Goal: Task Accomplishment & Management: Manage account settings

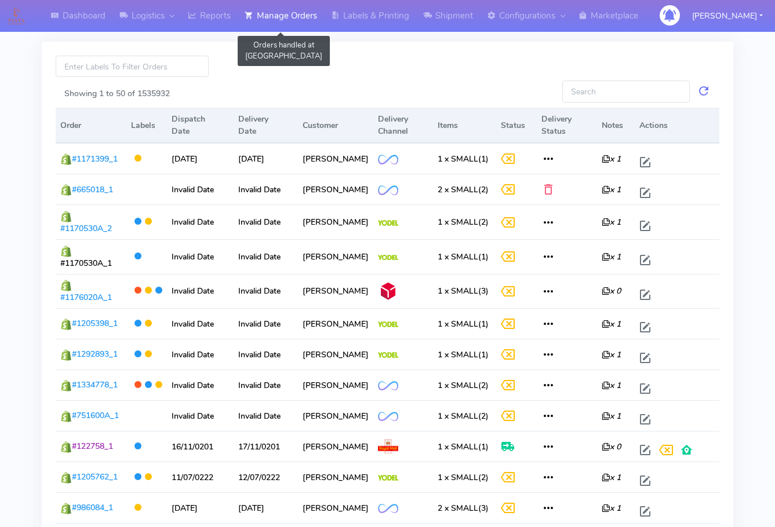
click at [290, 17] on link "Manage Orders" at bounding box center [281, 16] width 86 height 32
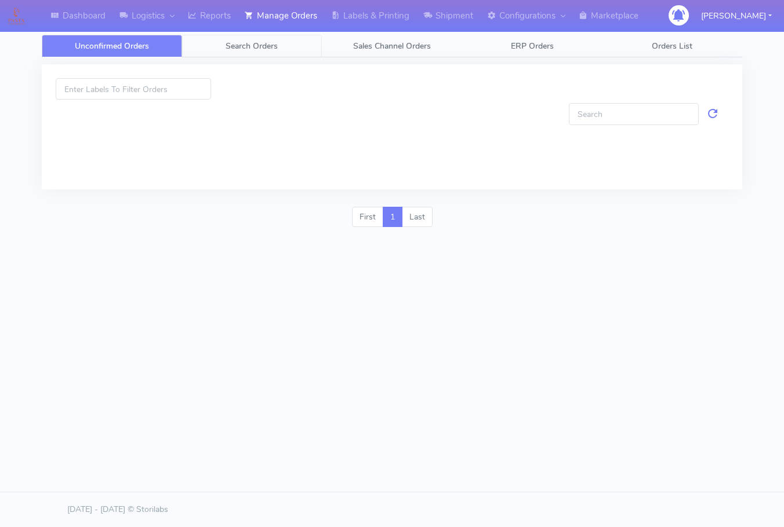
click at [277, 46] on span "Search Orders" at bounding box center [251, 46] width 52 height 11
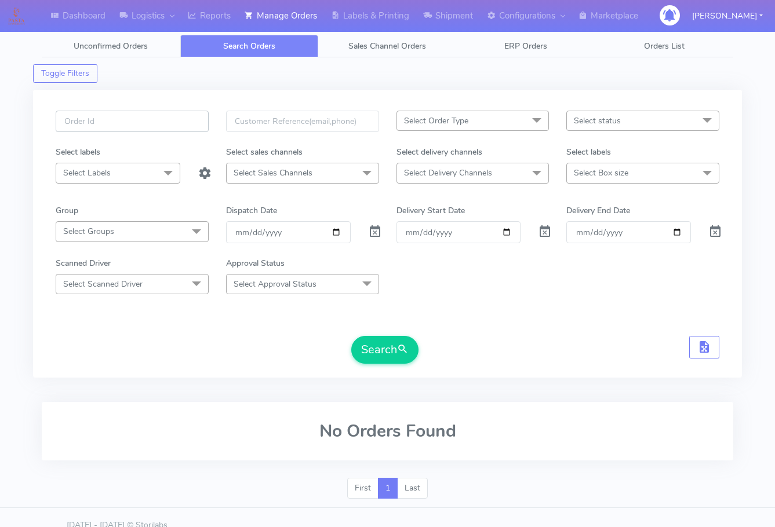
click at [133, 118] on input "text" at bounding box center [132, 121] width 153 height 21
paste input "1618752"
type input "1618752"
click at [374, 235] on span at bounding box center [375, 234] width 14 height 11
click at [373, 355] on button "Search" at bounding box center [384, 350] width 67 height 28
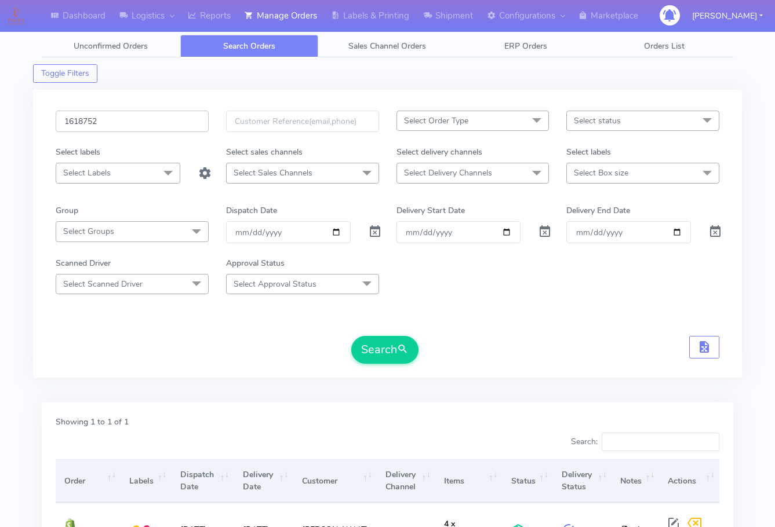
click at [139, 126] on input "1618752" at bounding box center [132, 121] width 153 height 21
paste input "9227"
click at [378, 351] on button "Search" at bounding box center [384, 350] width 67 height 28
drag, startPoint x: 130, startPoint y: 116, endPoint x: 140, endPoint y: 154, distance: 39.1
click at [130, 116] on input "1619227" at bounding box center [132, 121] width 153 height 21
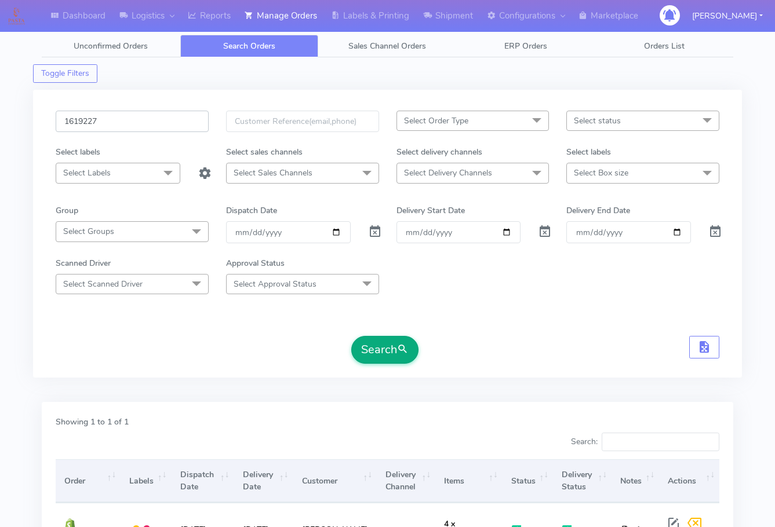
paste input "93"
type input "1619293"
click at [380, 354] on button "Search" at bounding box center [384, 350] width 67 height 28
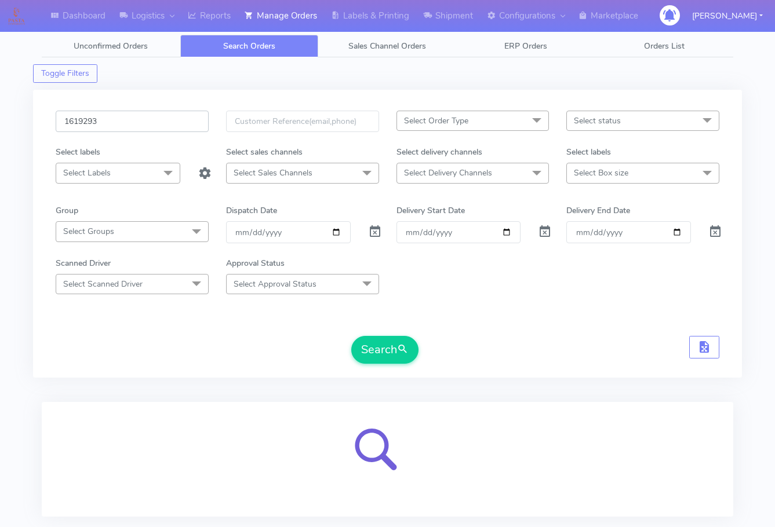
click at [129, 117] on input "1619293" at bounding box center [132, 121] width 153 height 21
click at [351, 336] on button "Search" at bounding box center [384, 350] width 67 height 28
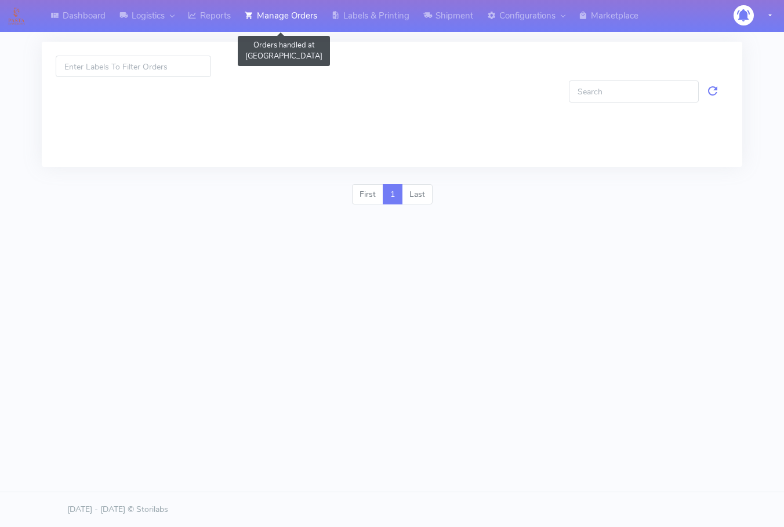
click at [274, 18] on link "Manage Orders" at bounding box center [281, 16] width 86 height 32
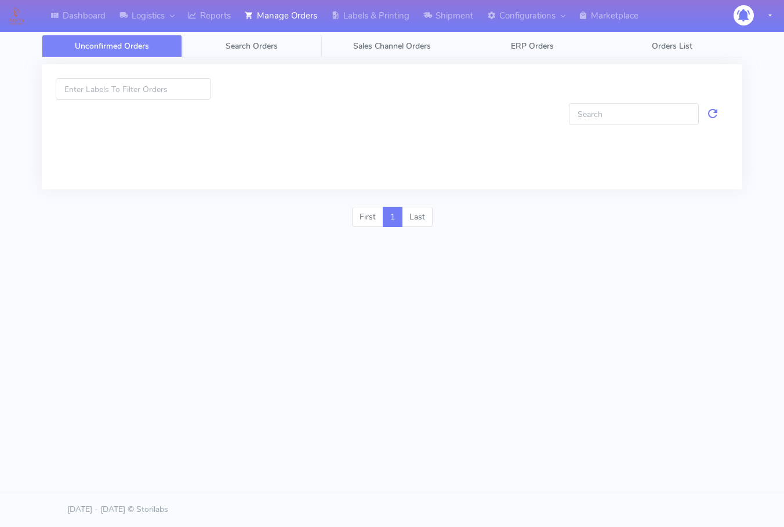
click at [266, 43] on span "Search Orders" at bounding box center [251, 46] width 52 height 11
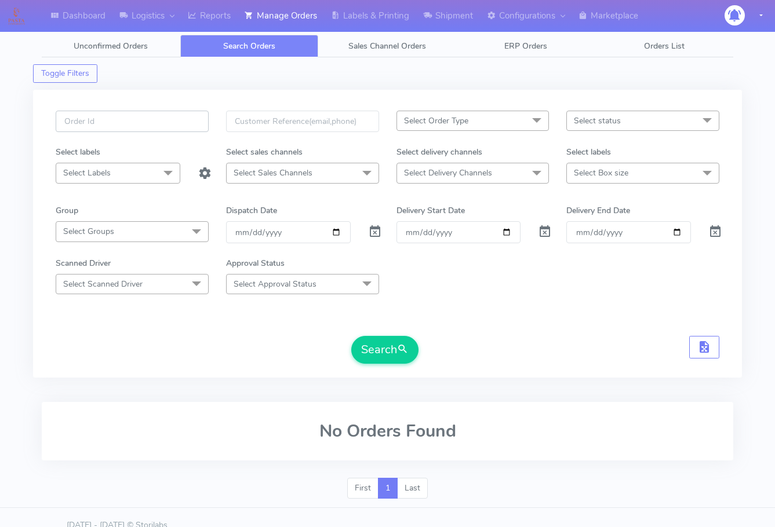
click at [161, 122] on input "text" at bounding box center [132, 121] width 153 height 21
paste input "1619293"
type input "1619293"
click at [374, 229] on span at bounding box center [375, 234] width 14 height 11
click at [377, 354] on button "Search" at bounding box center [384, 350] width 67 height 28
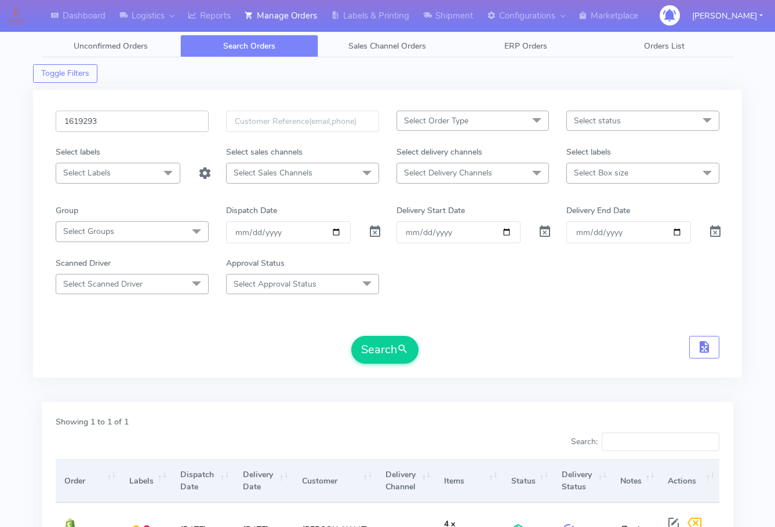
click at [137, 122] on input "1619293" at bounding box center [132, 121] width 153 height 21
paste input "829"
type input "1619829"
click at [395, 354] on button "Search" at bounding box center [384, 350] width 67 height 28
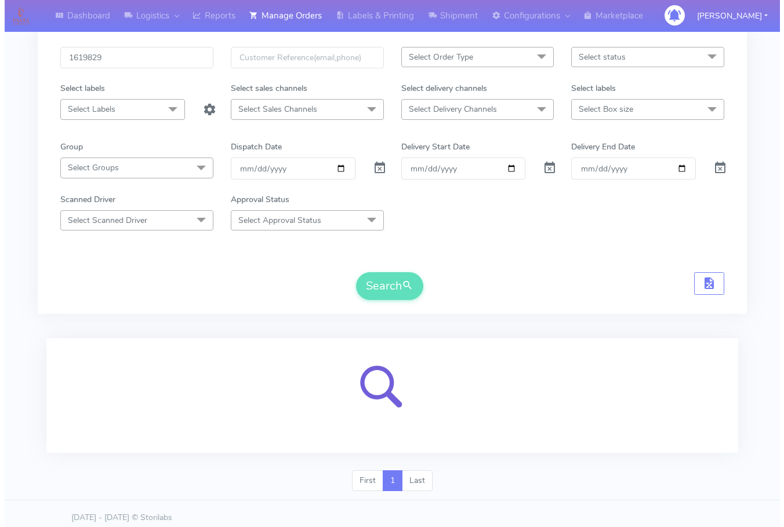
scroll to position [72, 0]
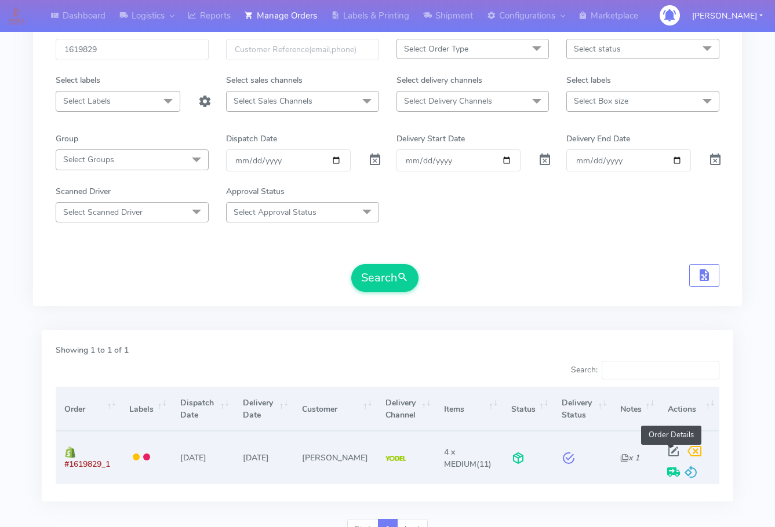
click at [673, 449] on span at bounding box center [673, 454] width 21 height 11
select select "5"
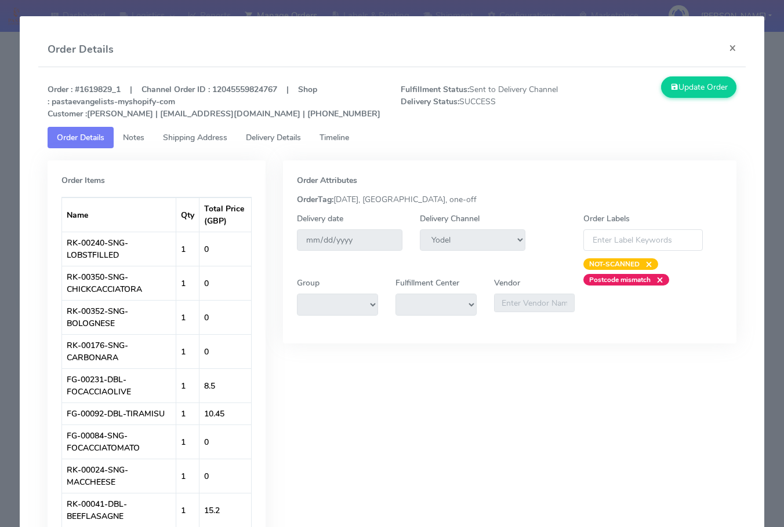
click at [210, 134] on span "Shipping Address" at bounding box center [195, 137] width 64 height 11
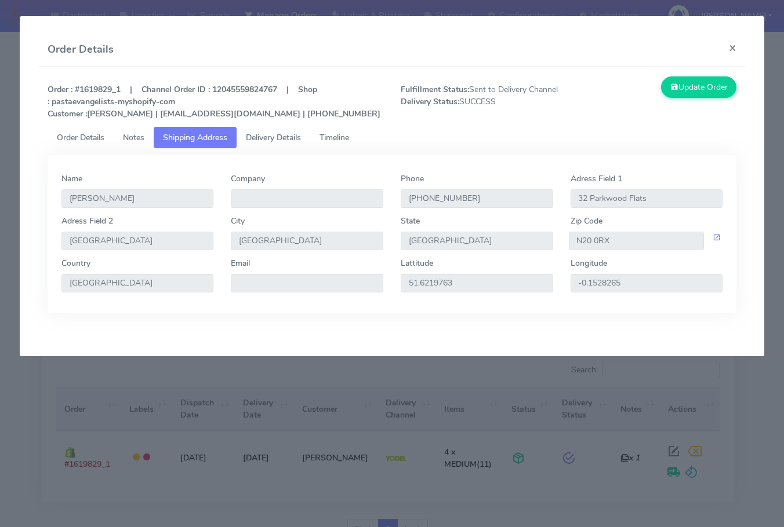
click at [264, 136] on span "Delivery Details" at bounding box center [273, 137] width 55 height 11
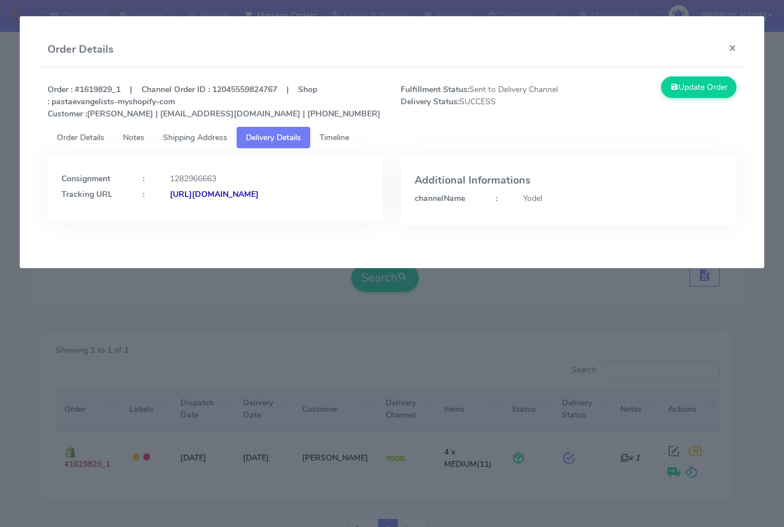
click at [194, 138] on span "Shipping Address" at bounding box center [195, 137] width 64 height 11
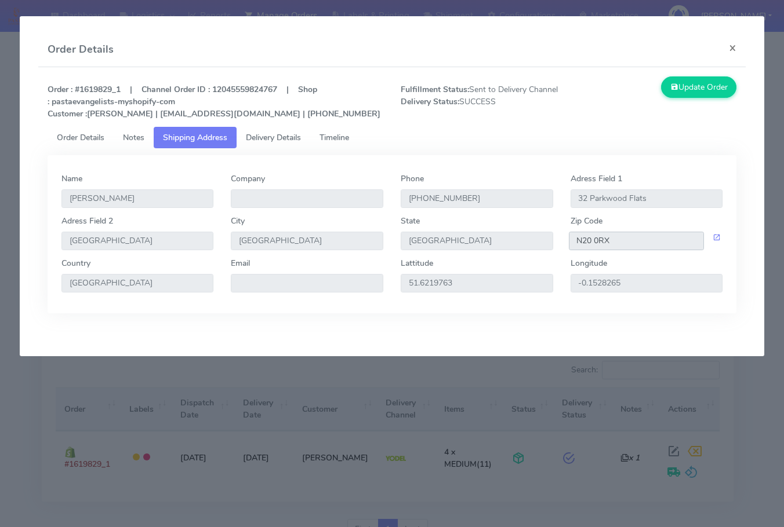
click at [611, 237] on input "N20 0RX" at bounding box center [637, 241] width 136 height 19
click at [277, 145] on link "Delivery Details" at bounding box center [273, 137] width 74 height 21
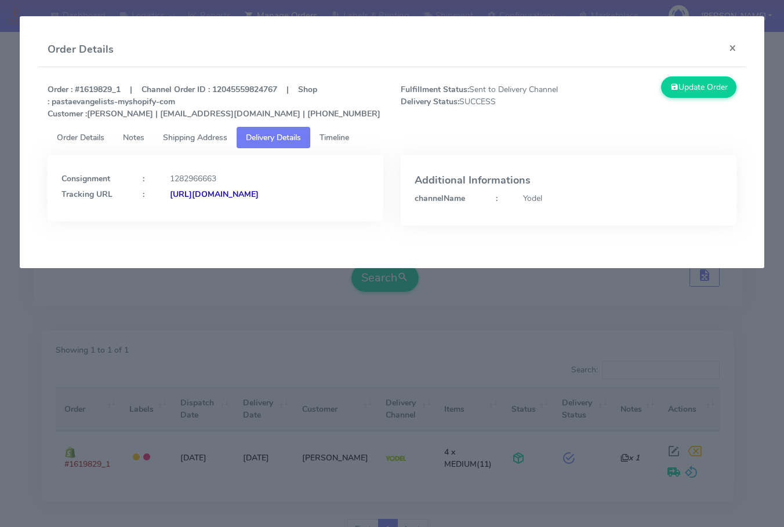
click at [225, 140] on span "Shipping Address" at bounding box center [195, 137] width 64 height 11
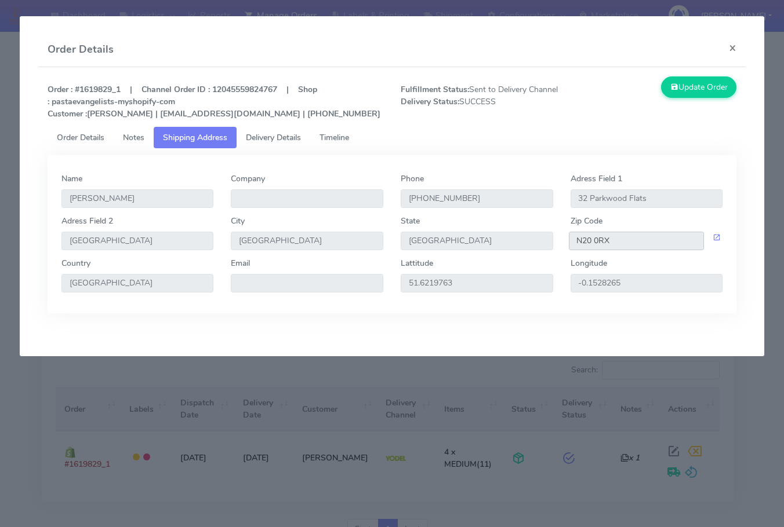
click at [609, 238] on input "N20 0RX" at bounding box center [637, 241] width 136 height 19
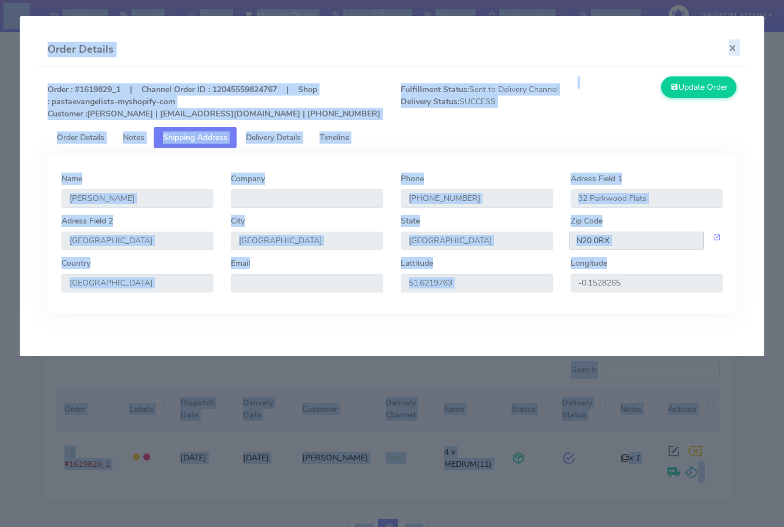
click at [616, 245] on input "N20 0RX" at bounding box center [637, 241] width 136 height 19
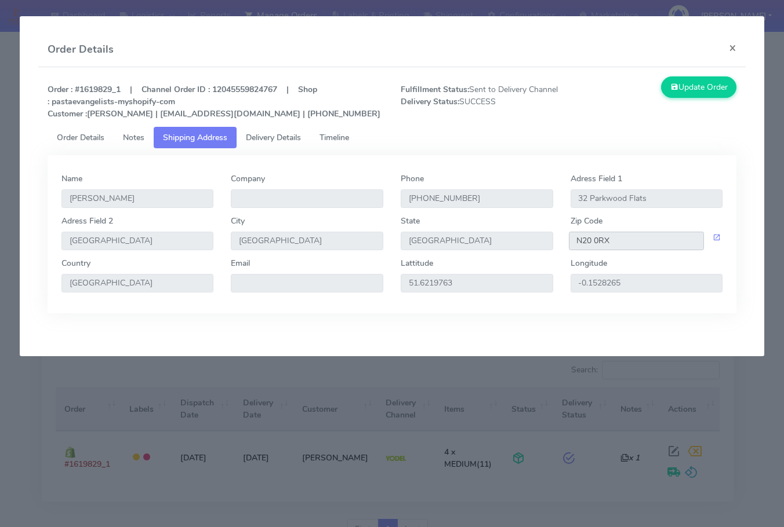
drag, startPoint x: 627, startPoint y: 245, endPoint x: 562, endPoint y: 240, distance: 64.5
click at [562, 240] on div "N20 0RX" at bounding box center [647, 241] width 170 height 19
click at [290, 140] on span "Delivery Details" at bounding box center [273, 137] width 55 height 11
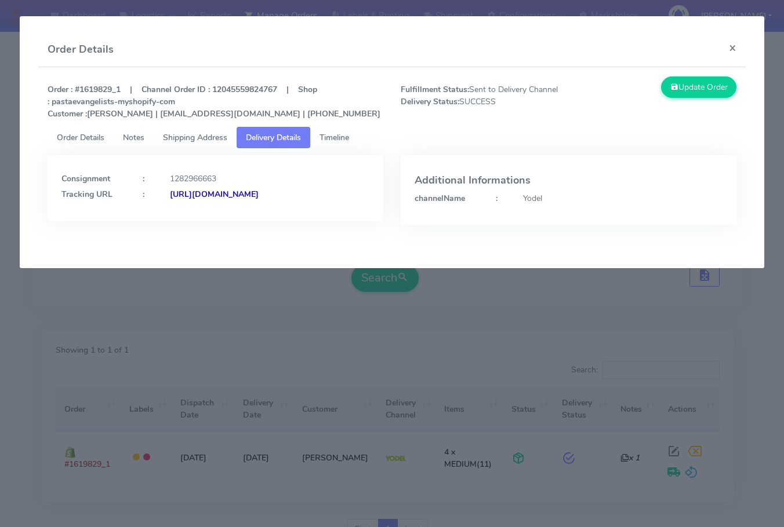
click at [231, 200] on strong "https://www.yodel.co.uk/tracking/JJD0002249960892011" at bounding box center [214, 194] width 89 height 11
click at [206, 136] on span "Shipping Address" at bounding box center [195, 137] width 64 height 11
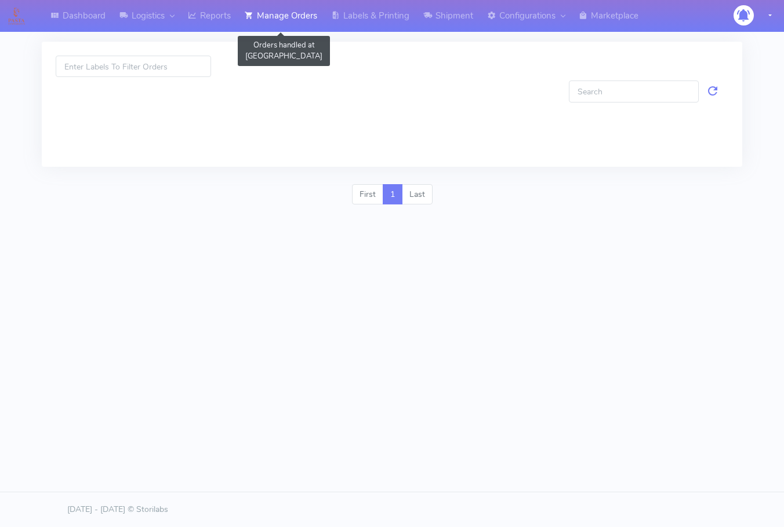
click at [290, 8] on link "Manage Orders" at bounding box center [281, 16] width 86 height 32
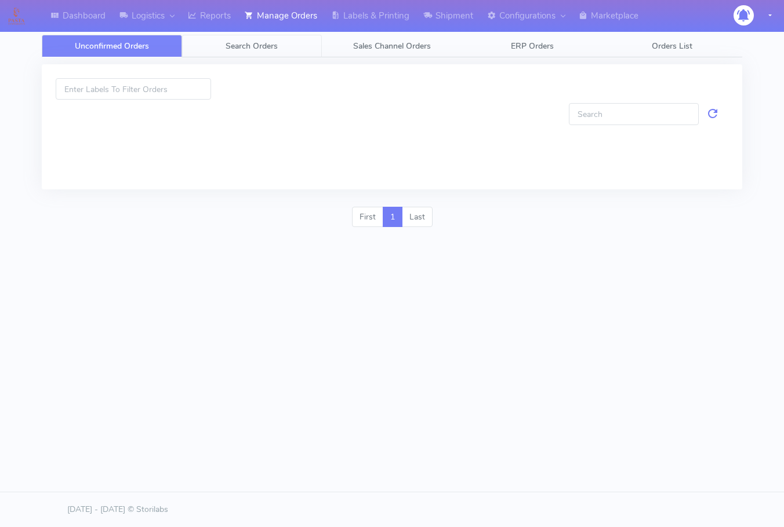
click at [266, 41] on span "Search Orders" at bounding box center [251, 46] width 52 height 11
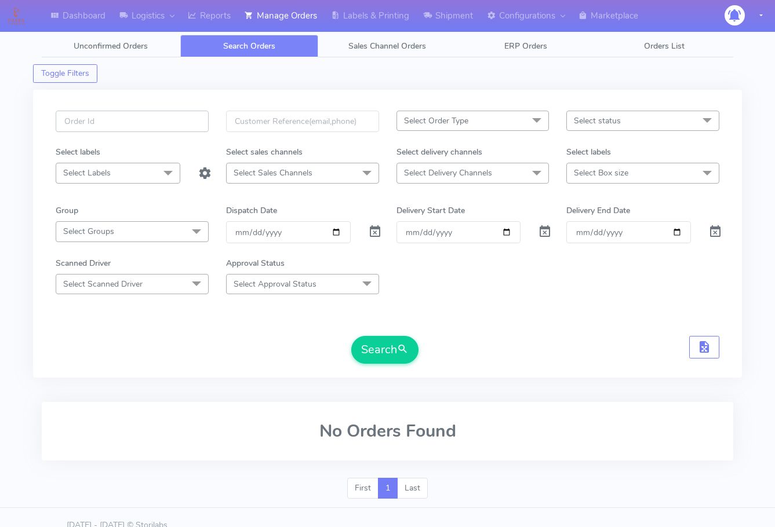
click at [163, 130] on input "text" at bounding box center [132, 121] width 153 height 21
paste input "1619293"
type input "1619293"
click at [374, 231] on span at bounding box center [375, 234] width 14 height 11
click at [383, 345] on button "Search" at bounding box center [384, 350] width 67 height 28
